Goal: Transaction & Acquisition: Download file/media

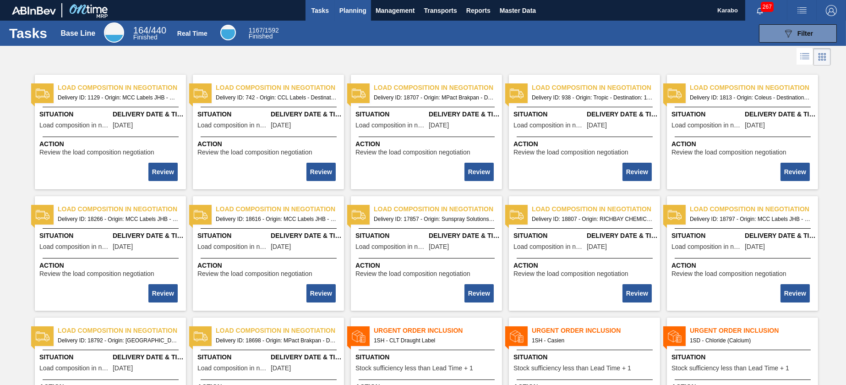
click at [360, 10] on span "Planning" at bounding box center [352, 10] width 27 height 11
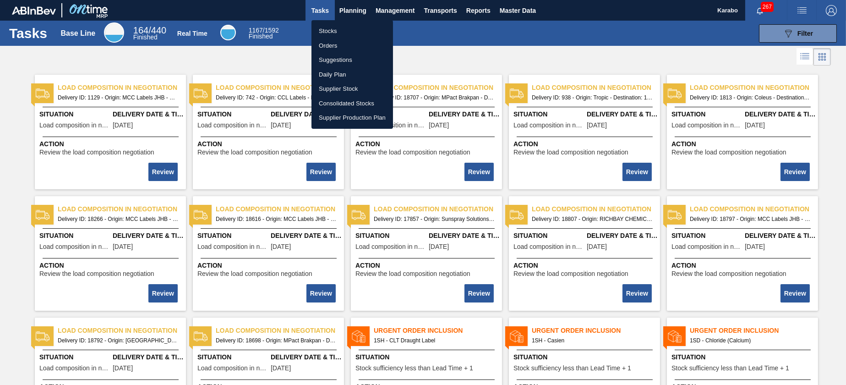
click at [359, 27] on li "Stocks" at bounding box center [352, 31] width 82 height 15
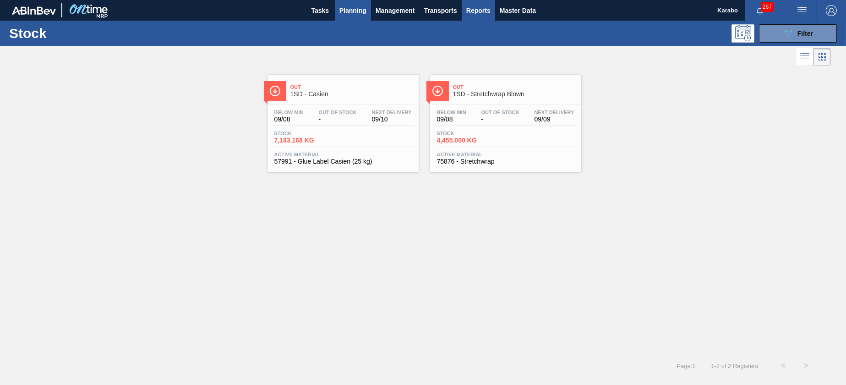
click at [471, 14] on span "Reports" at bounding box center [478, 10] width 24 height 11
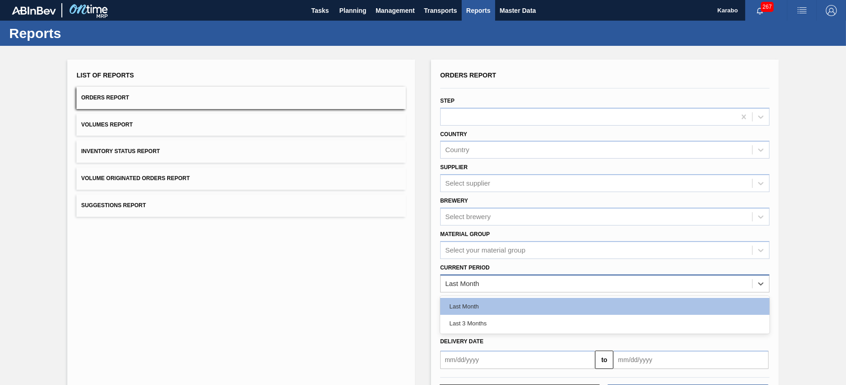
click at [537, 283] on div "Last Month" at bounding box center [596, 283] width 311 height 13
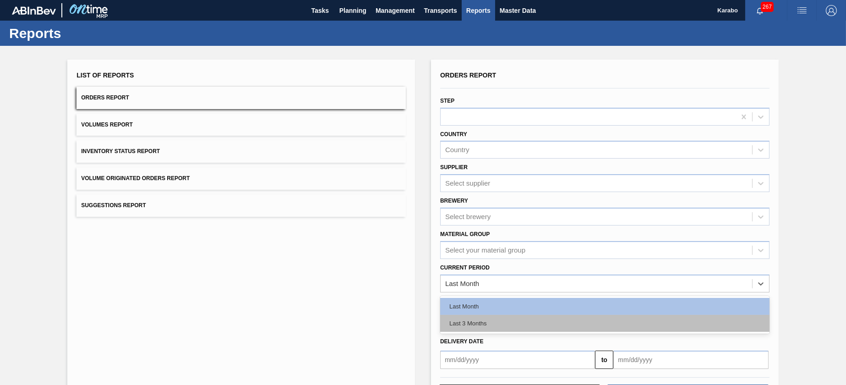
click at [533, 321] on div "Last 3 Months" at bounding box center [604, 323] width 329 height 17
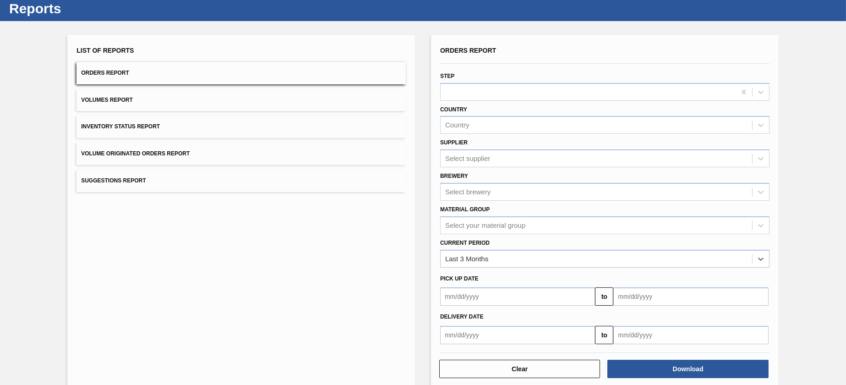
scroll to position [38, 0]
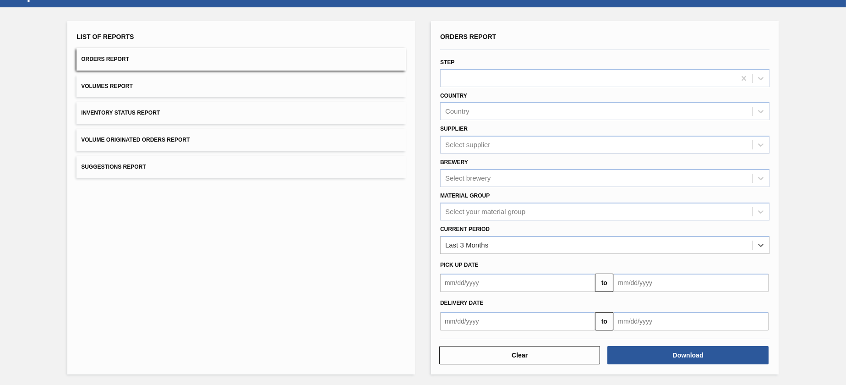
click at [645, 319] on input "text" at bounding box center [690, 321] width 155 height 18
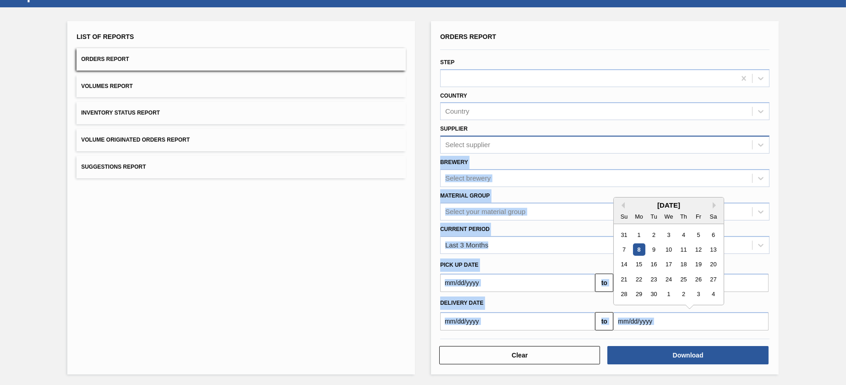
drag, startPoint x: 640, startPoint y: 205, endPoint x: 508, endPoint y: 139, distance: 147.6
click at [508, 139] on div "Orders Report Step Country Country Supplier Select supplier Brewery Select brew…" at bounding box center [604, 180] width 329 height 300
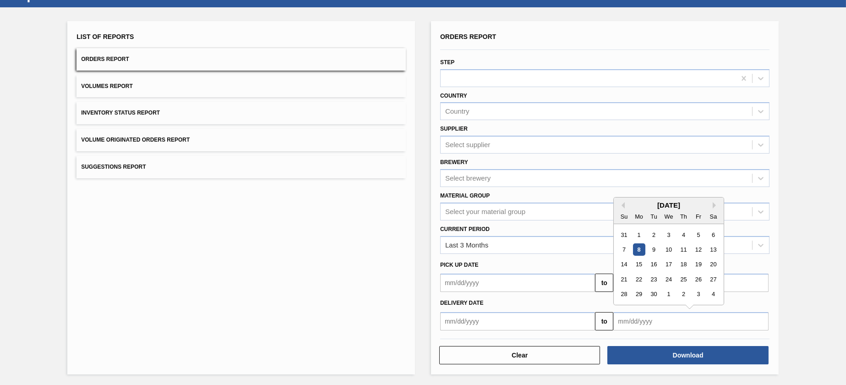
click at [667, 207] on div "[DATE]" at bounding box center [669, 205] width 110 height 8
click at [621, 206] on button "Previous Month" at bounding box center [621, 205] width 6 height 6
click at [685, 296] on div "28" at bounding box center [683, 294] width 12 height 12
type input "[DATE]"
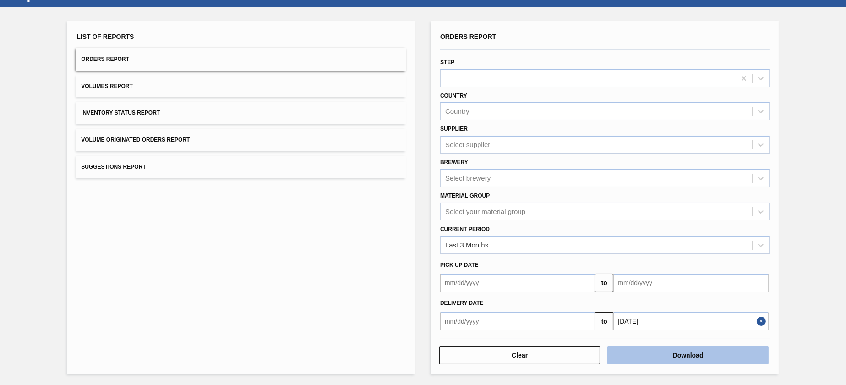
click at [706, 358] on button "Download" at bounding box center [687, 355] width 161 height 18
